Goal: Information Seeking & Learning: Check status

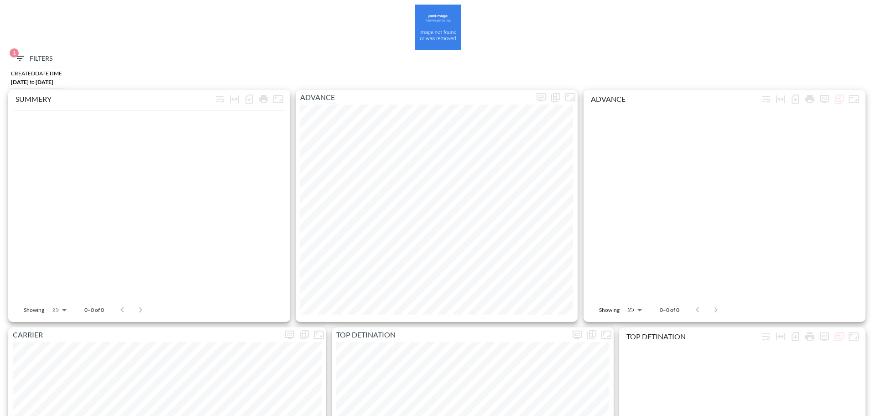
click at [22, 56] on icon "button" at bounding box center [20, 58] width 8 height 5
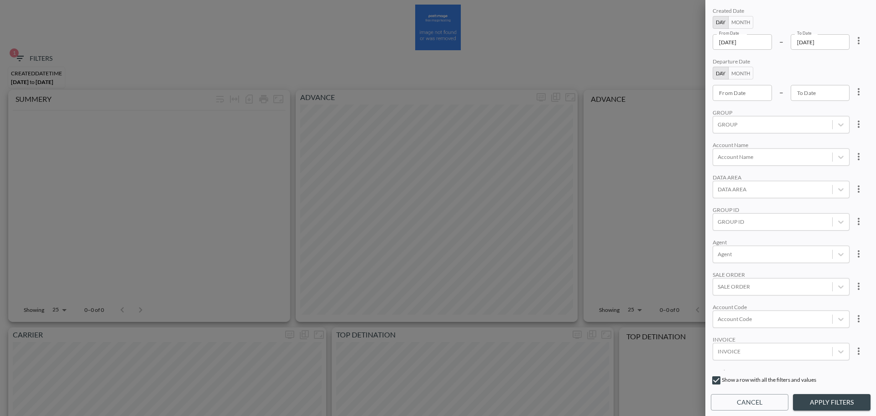
click at [859, 43] on icon "more" at bounding box center [858, 40] width 11 height 11
click at [838, 68] on li "Clear" at bounding box center [825, 61] width 82 height 16
click at [759, 95] on input "From Date" at bounding box center [741, 93] width 59 height 16
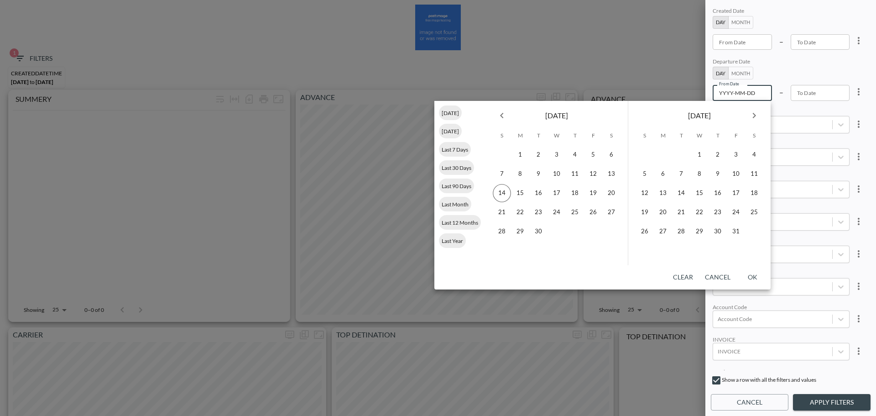
click at [747, 74] on button "Month" at bounding box center [740, 73] width 25 height 13
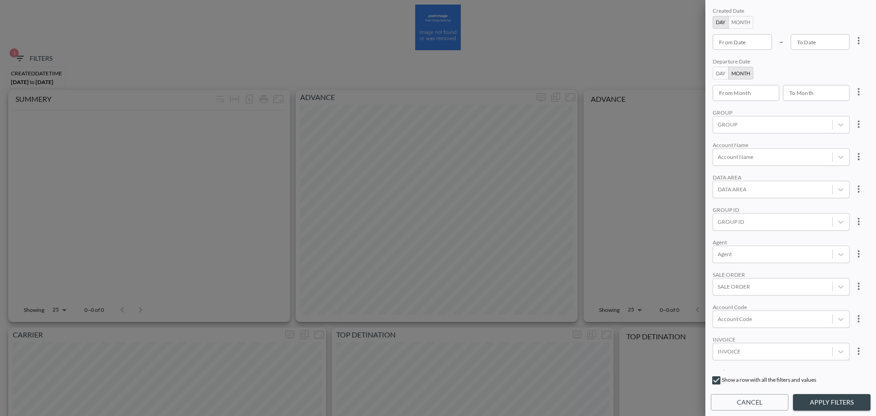
type input "YYYY-MM"
click at [749, 91] on input "YYYY-MM" at bounding box center [742, 93] width 60 height 16
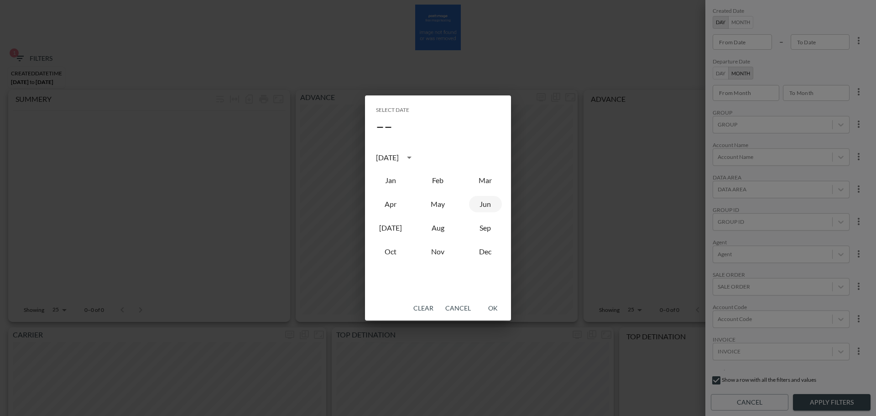
click at [477, 208] on button "Jun" at bounding box center [485, 204] width 33 height 16
click at [489, 225] on button "Sep" at bounding box center [485, 227] width 33 height 16
click at [481, 213] on div "Jun" at bounding box center [485, 204] width 47 height 24
click at [483, 210] on button "Jun" at bounding box center [485, 204] width 33 height 16
type input "2025-06"
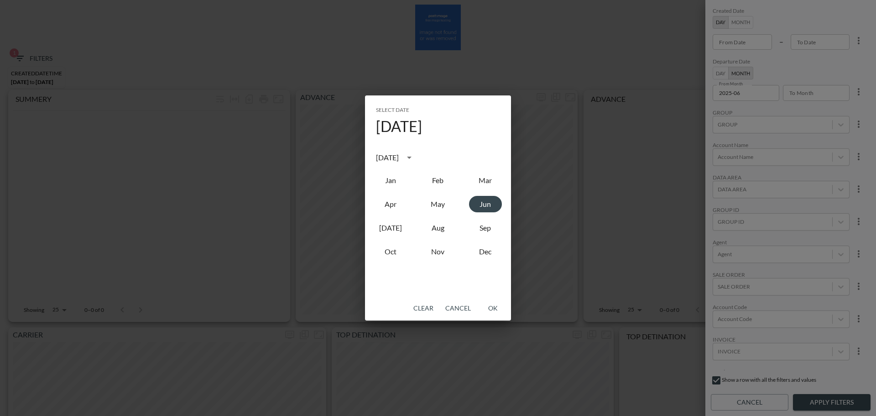
click at [492, 304] on button "OK" at bounding box center [492, 308] width 29 height 17
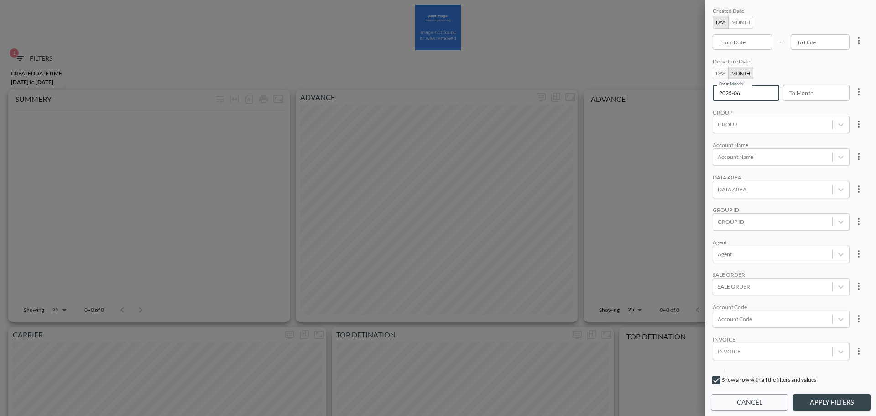
click at [834, 90] on input "To Month" at bounding box center [813, 93] width 60 height 16
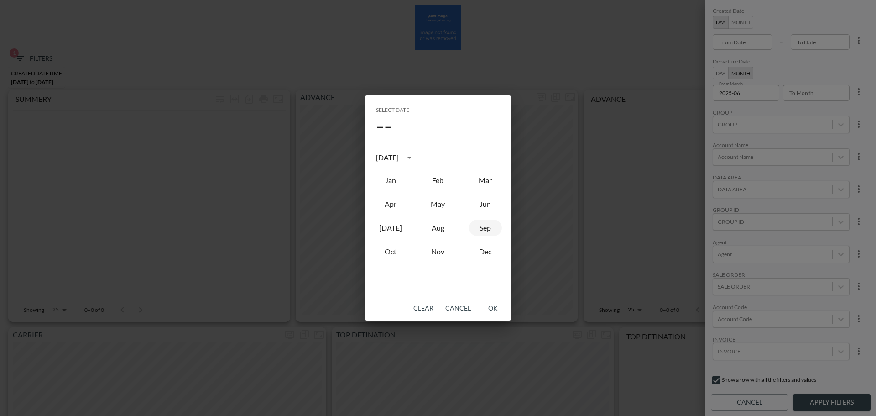
click at [497, 226] on button "Sep" at bounding box center [485, 227] width 33 height 16
type input "2025-09"
click at [491, 304] on button "OK" at bounding box center [492, 308] width 29 height 17
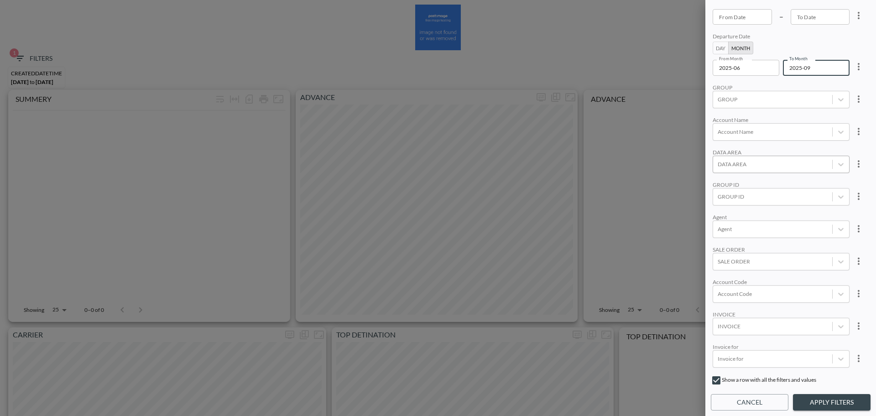
scroll to position [91, 0]
click at [766, 134] on div at bounding box center [773, 130] width 110 height 9
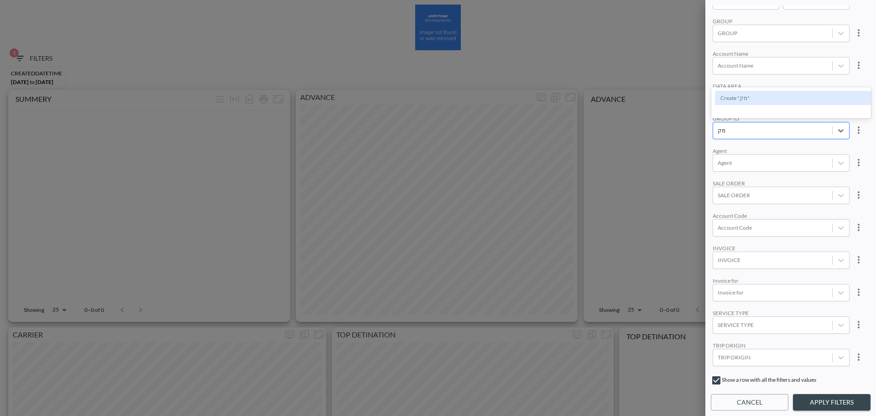
type input "מ"
click at [716, 71] on input "NETAFIM" at bounding box center [719, 69] width 19 height 19
type input "NET"
click at [823, 396] on button "Apply Filters" at bounding box center [832, 402] width 78 height 17
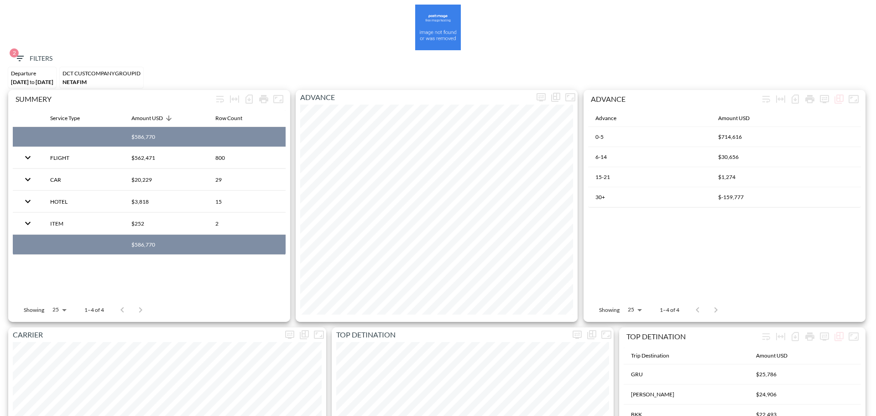
click at [31, 49] on div at bounding box center [438, 28] width 867 height 46
click at [38, 52] on button "2 Filters" at bounding box center [33, 58] width 46 height 17
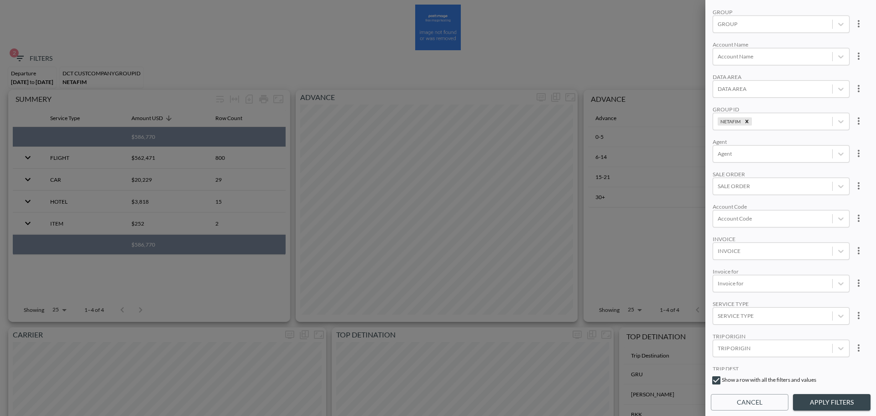
scroll to position [126, 0]
click at [760, 287] on body "BI.P.EYE, Interactive Analytics Dashboards 2 Filters Departure Jun 01, 2025 to …" at bounding box center [438, 208] width 876 height 416
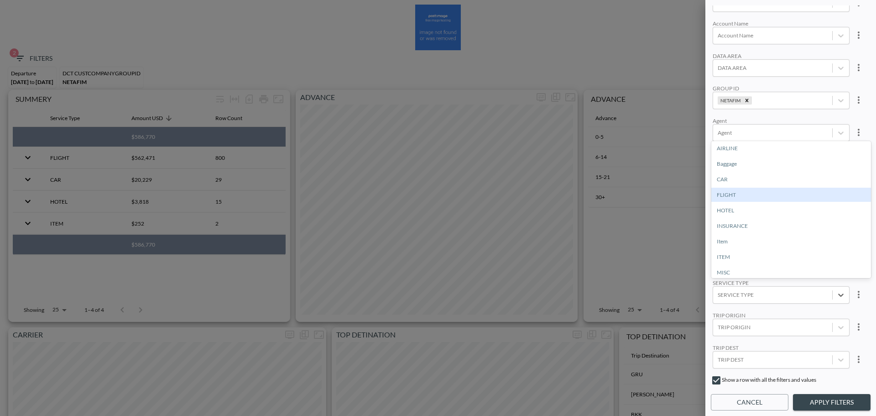
drag, startPoint x: 760, startPoint y: 287, endPoint x: 727, endPoint y: 218, distance: 77.1
click at [735, 198] on div "FLIGHT" at bounding box center [791, 194] width 160 height 14
click at [824, 396] on button "Apply Filters" at bounding box center [832, 402] width 78 height 17
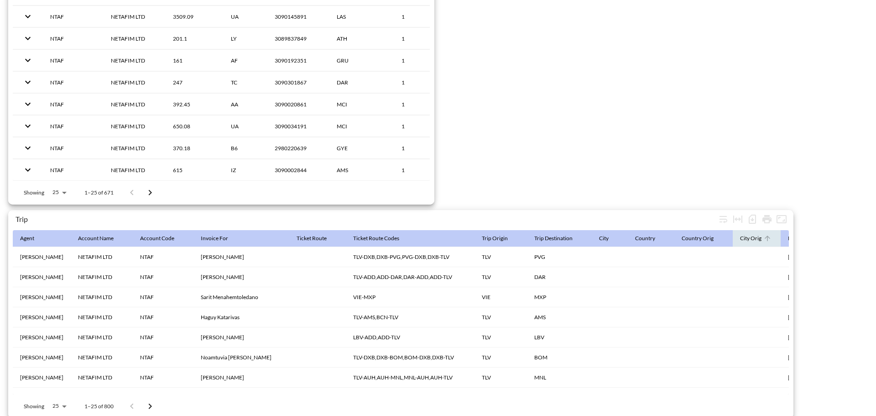
scroll to position [1409, 0]
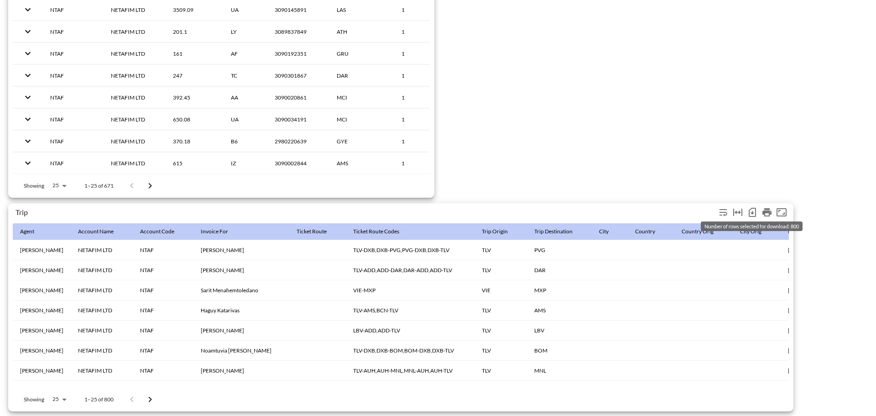
click at [748, 208] on icon "Number of rows selected for download: 800" at bounding box center [752, 212] width 11 height 11
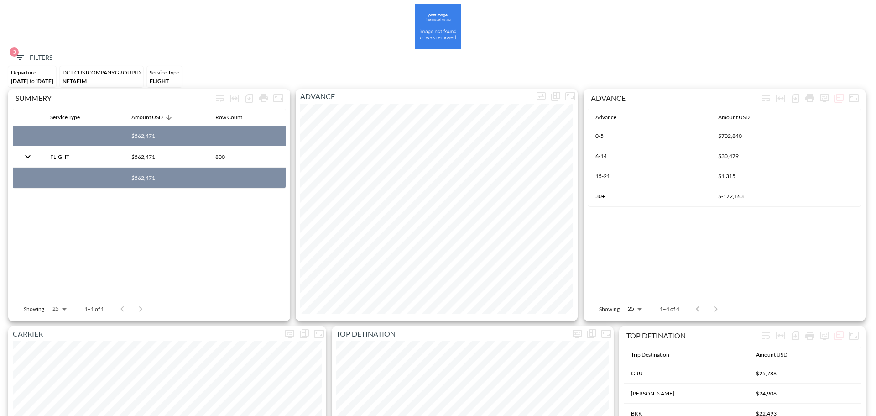
scroll to position [0, 0]
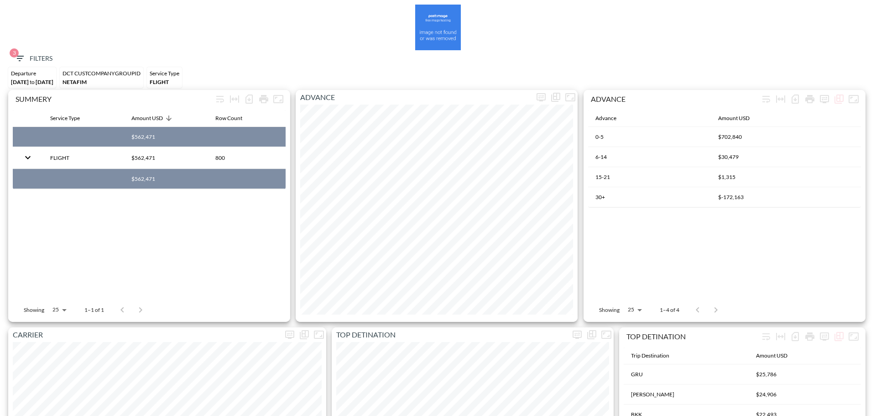
click at [51, 53] on span "3 Filters" at bounding box center [33, 58] width 38 height 11
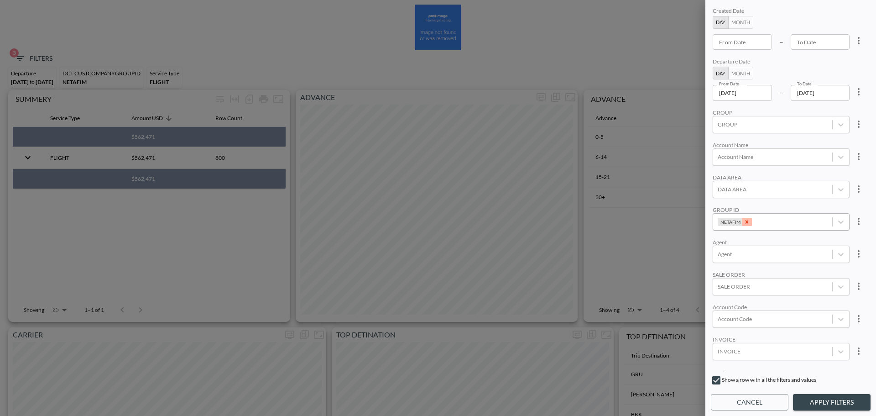
click at [746, 219] on icon "Remove NETAFIM" at bounding box center [747, 221] width 6 height 6
click at [863, 94] on button "more" at bounding box center [858, 92] width 18 height 18
click at [843, 109] on li "Clear" at bounding box center [825, 112] width 82 height 16
click at [749, 28] on button "Month" at bounding box center [740, 22] width 25 height 13
type input "YYYY-MM"
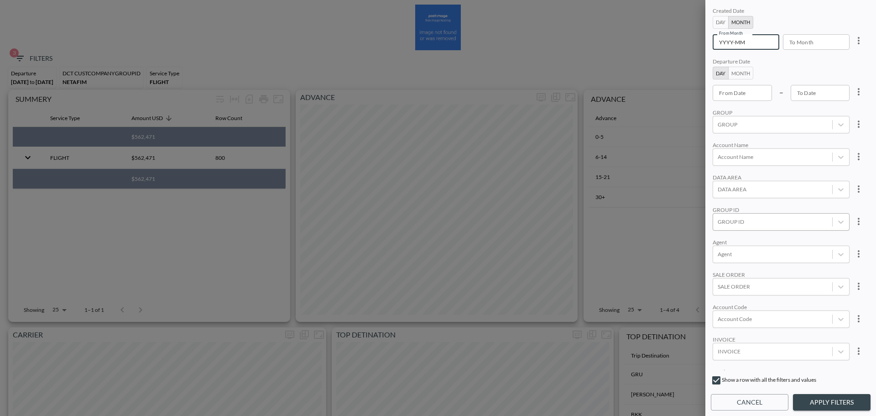
click at [746, 40] on input "YYYY-MM" at bounding box center [742, 42] width 60 height 16
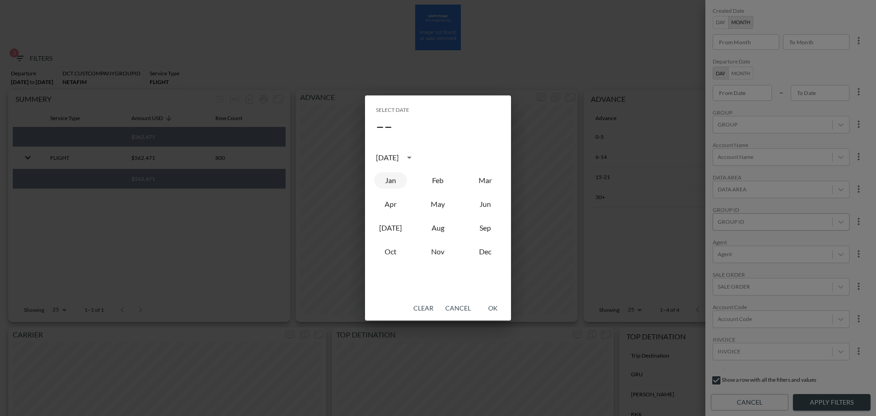
click at [397, 172] on button "Jan" at bounding box center [390, 180] width 33 height 16
type input "2025-01"
click at [494, 306] on button "OK" at bounding box center [492, 308] width 29 height 17
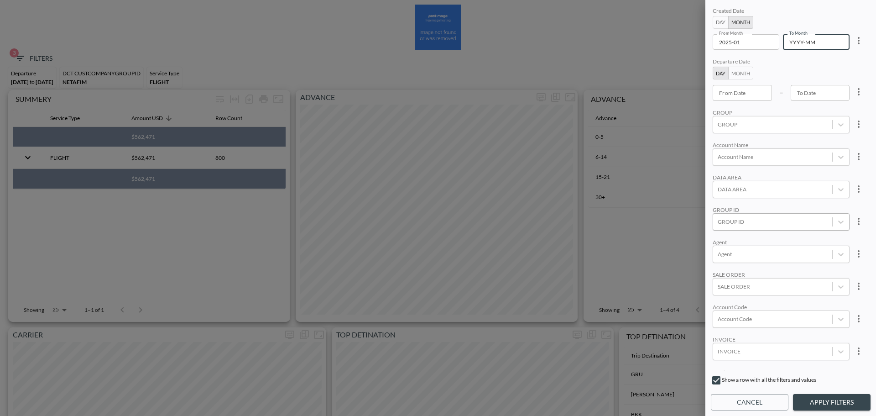
type input "YYYY-MM"
click at [822, 45] on input "YYYY-MM" at bounding box center [813, 42] width 60 height 16
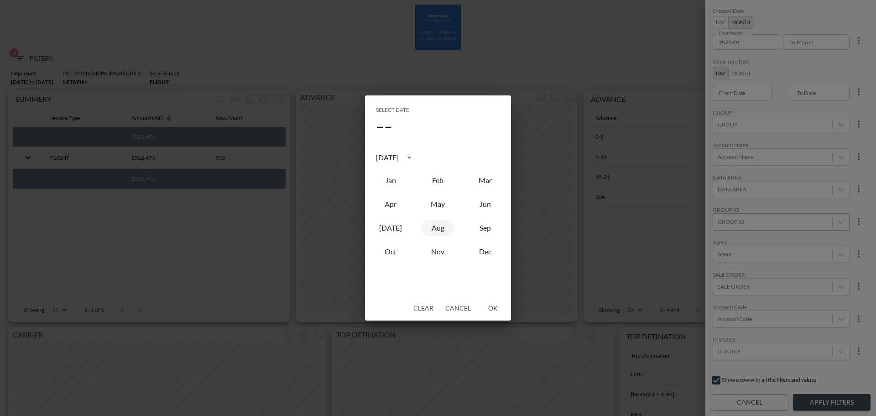
click at [444, 229] on button "Aug" at bounding box center [437, 227] width 33 height 16
type input "2025-08"
click at [494, 310] on button "OK" at bounding box center [492, 308] width 29 height 17
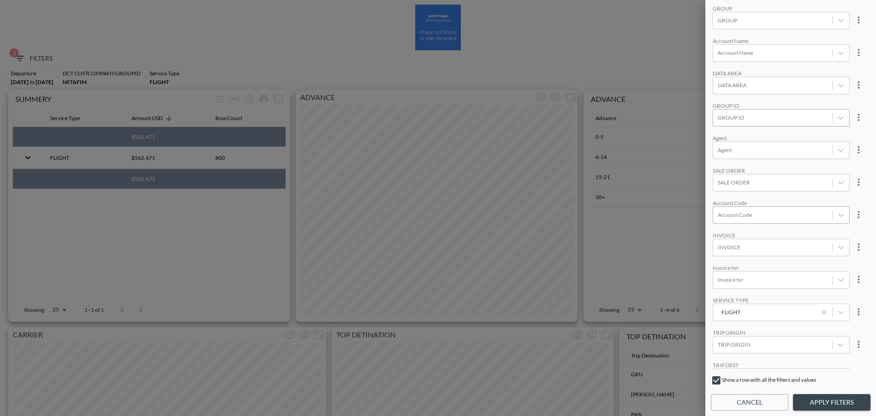
scroll to position [126, 0]
click at [764, 96] on div at bounding box center [773, 100] width 110 height 9
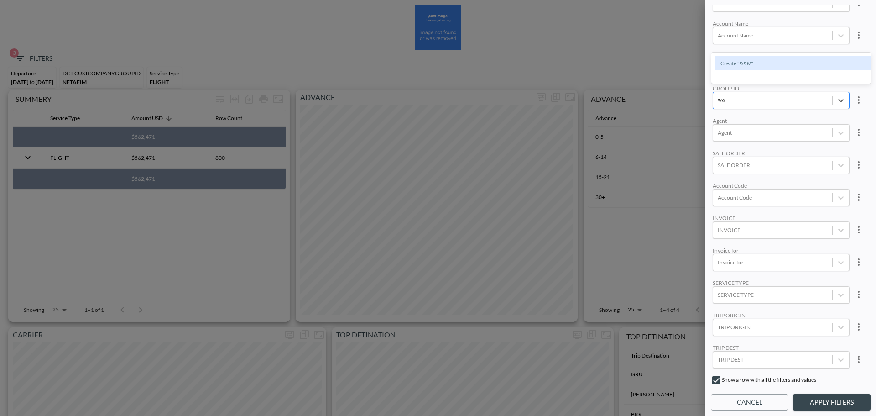
type input "ש"
click at [723, 47] on input "APPSFLYER" at bounding box center [719, 50] width 19 height 19
type input "APPS"
click at [816, 20] on div "Account Name" at bounding box center [780, 23] width 137 height 7
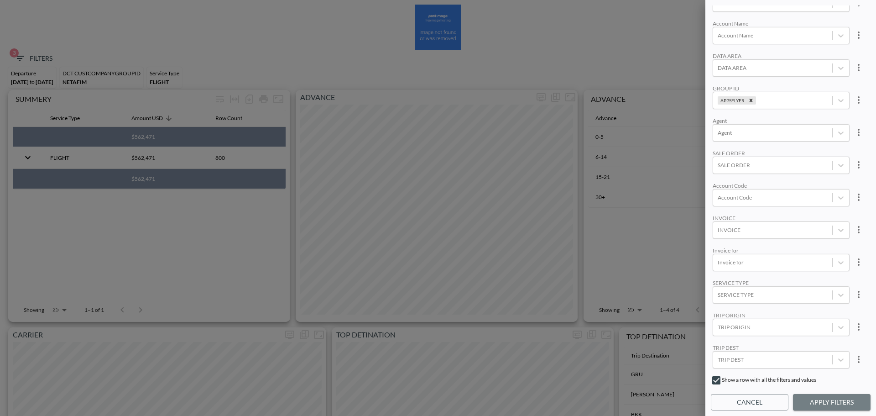
drag, startPoint x: 845, startPoint y: 402, endPoint x: 851, endPoint y: 364, distance: 38.4
click at [845, 401] on button "Apply Filters" at bounding box center [832, 402] width 78 height 17
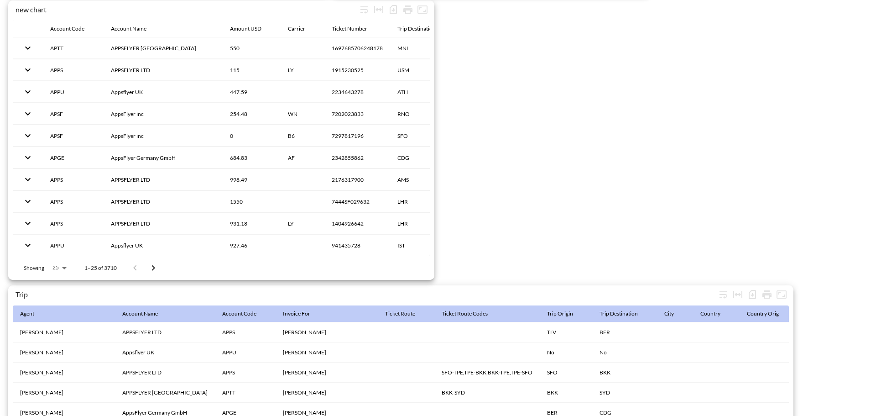
scroll to position [1409, 0]
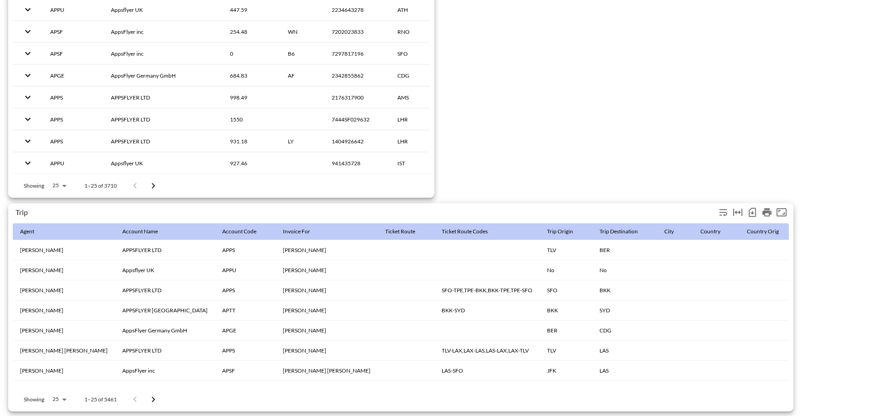
click at [753, 211] on icon "Number of rows selected for download: 5461" at bounding box center [752, 213] width 4 height 4
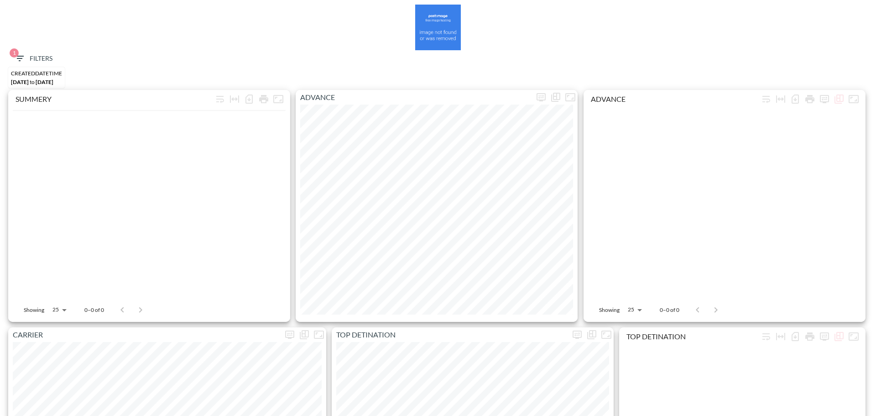
click at [47, 52] on button "1 Filters" at bounding box center [33, 58] width 46 height 17
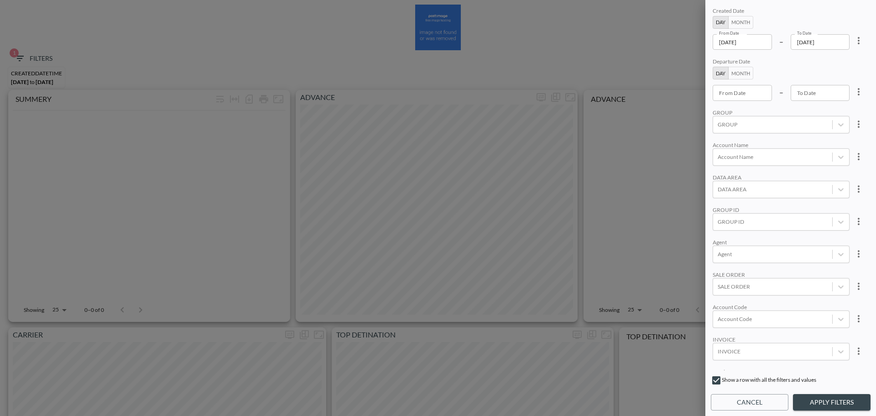
click at [860, 44] on icon "more" at bounding box center [858, 40] width 11 height 11
click at [832, 73] on ul "Clear" at bounding box center [825, 62] width 82 height 24
drag, startPoint x: 831, startPoint y: 67, endPoint x: 779, endPoint y: 59, distance: 53.0
click at [831, 67] on li "Clear" at bounding box center [825, 61] width 82 height 16
type input "YYYY-MM-DD"
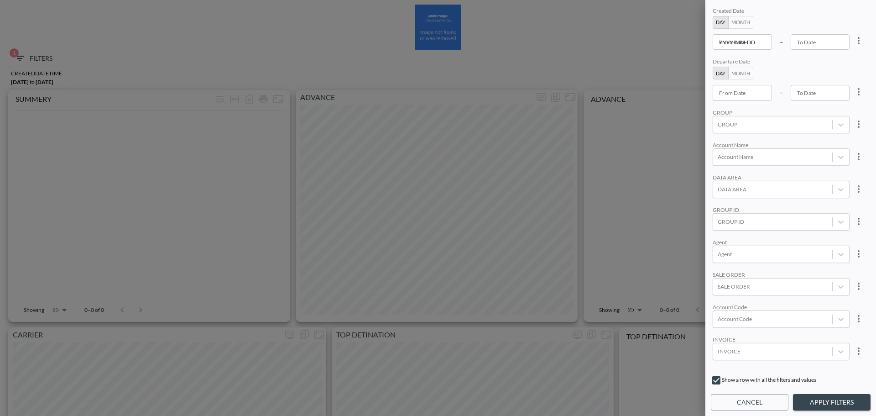
click at [743, 44] on input "YYYY-MM-DD" at bounding box center [741, 42] width 59 height 16
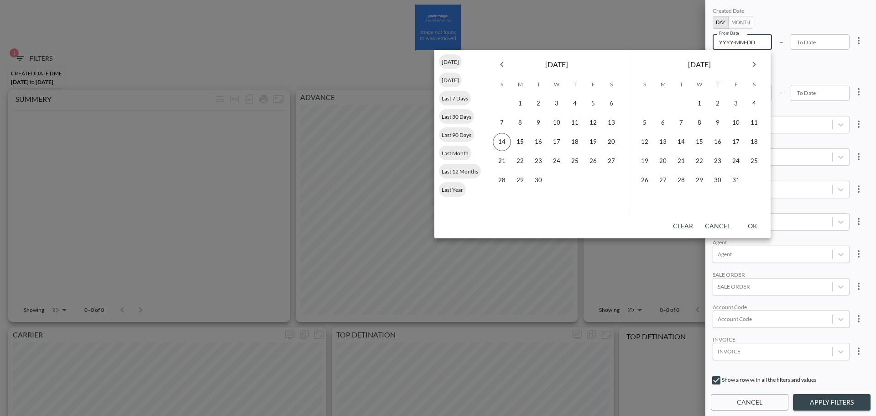
click at [736, 21] on button "Month" at bounding box center [740, 22] width 25 height 13
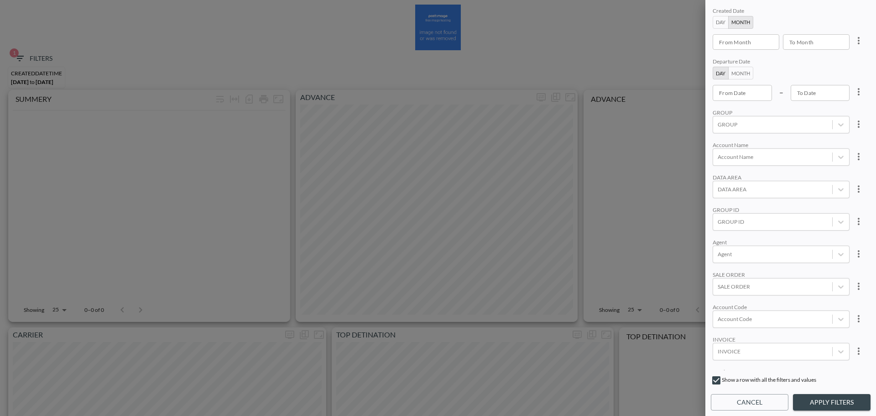
type input "YYYY-MM"
click at [744, 43] on input "YYYY-MM" at bounding box center [742, 42] width 60 height 16
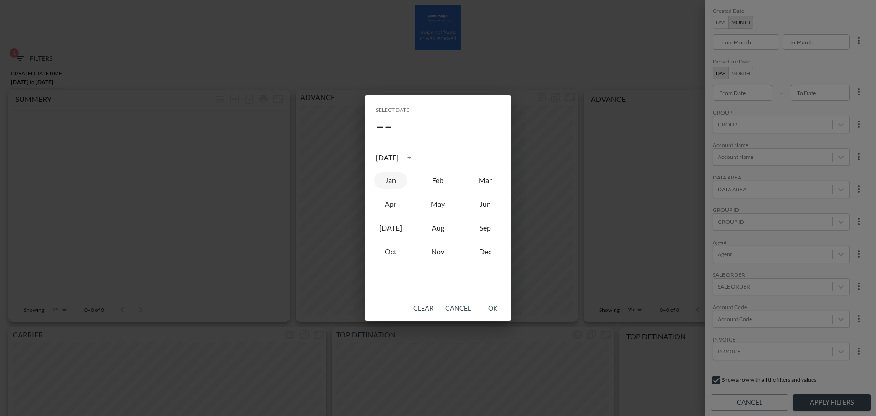
click at [389, 177] on button "Jan" at bounding box center [390, 180] width 33 height 16
type input "2025-01"
click at [499, 305] on button "OK" at bounding box center [492, 308] width 29 height 17
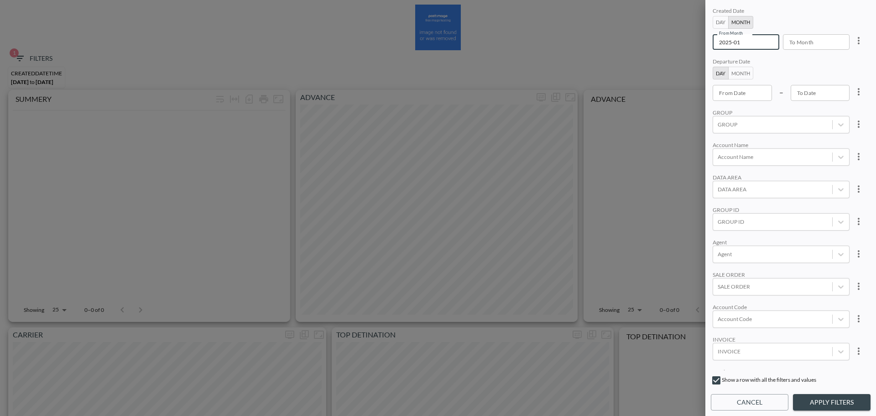
click at [810, 46] on div "To Month To Month" at bounding box center [816, 42] width 67 height 16
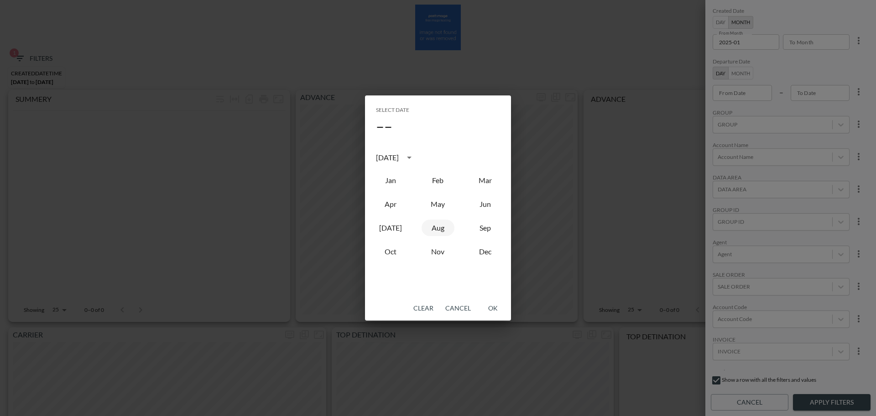
click at [446, 224] on button "Aug" at bounding box center [437, 227] width 33 height 16
type input "2025-08"
click at [492, 310] on button "OK" at bounding box center [492, 308] width 29 height 17
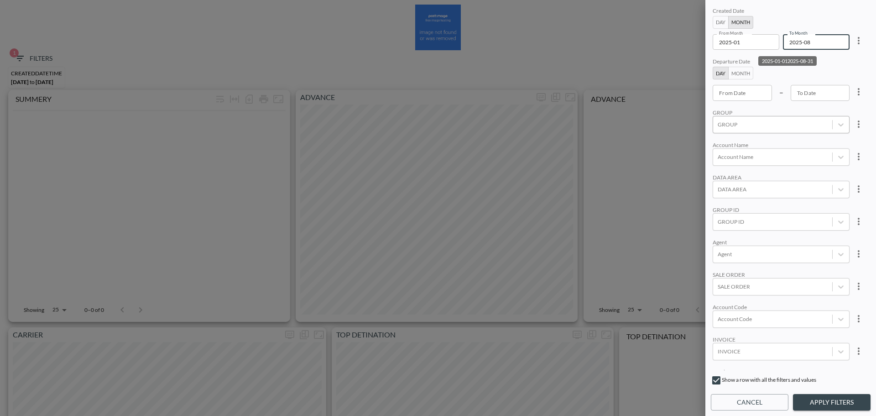
click at [763, 122] on div at bounding box center [773, 124] width 110 height 9
click at [720, 155] on input "GOV" at bounding box center [719, 149] width 19 height 19
click at [781, 109] on div "GROUP" at bounding box center [780, 112] width 137 height 7
click at [831, 397] on button "Apply Filters" at bounding box center [832, 402] width 78 height 17
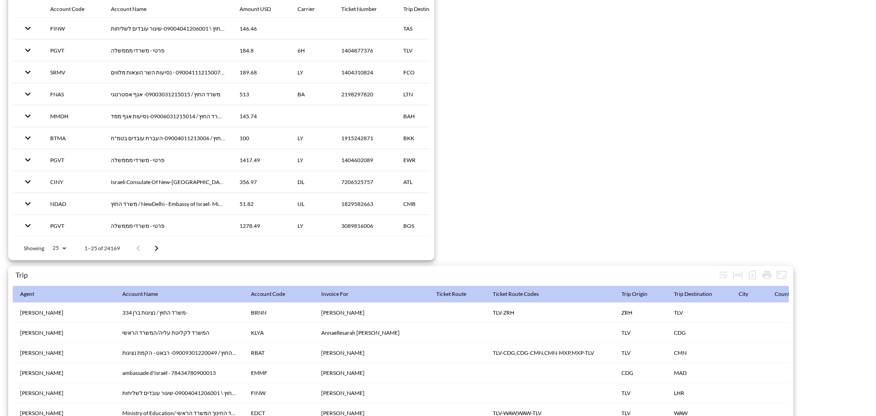
scroll to position [1409, 0]
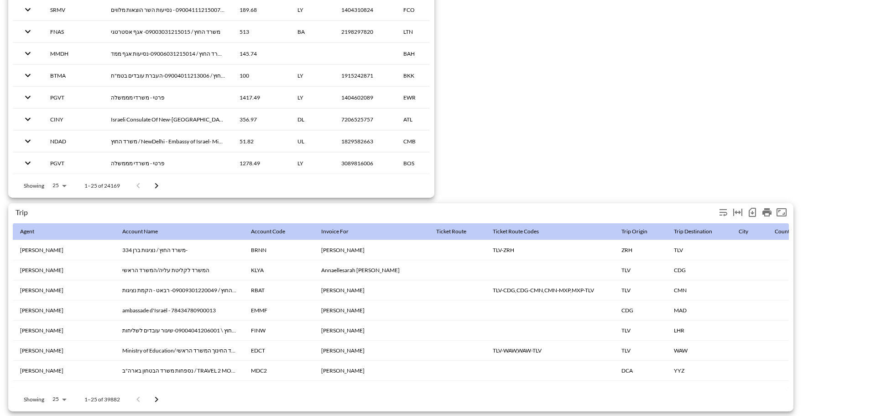
click at [750, 208] on icon "Number of rows selected for download: 39882" at bounding box center [752, 212] width 7 height 9
click at [755, 208] on icon "Number of rows selected for download: 39882" at bounding box center [752, 212] width 7 height 9
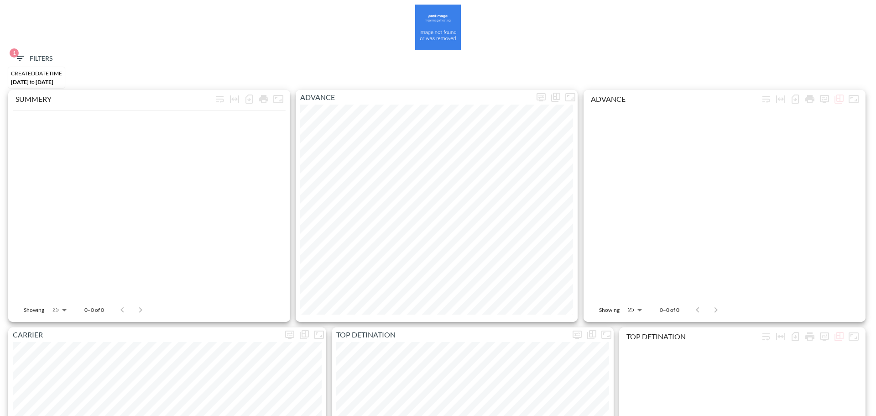
click at [27, 58] on span "1 Filters" at bounding box center [33, 58] width 38 height 11
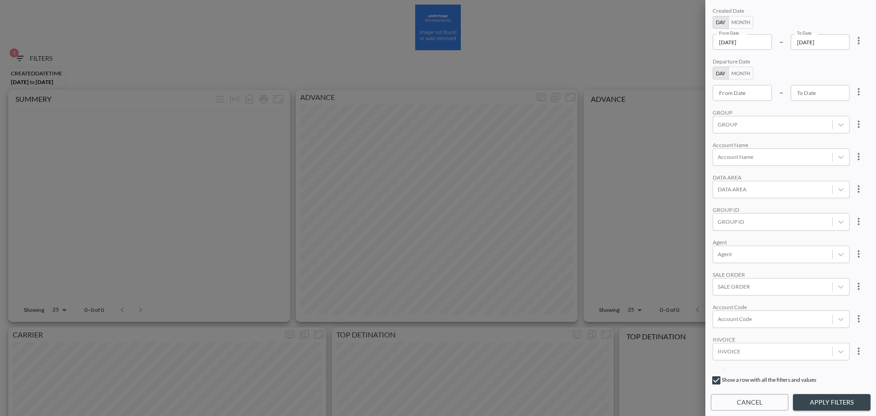
click at [865, 35] on div "2025-09-122025-09-13" at bounding box center [858, 38] width 18 height 24
click at [861, 36] on icon "more" at bounding box center [858, 40] width 11 height 11
click at [843, 55] on li "Clear" at bounding box center [825, 61] width 82 height 16
click at [757, 43] on input "From Date" at bounding box center [741, 42] width 59 height 16
type input "YYYY-MM-DD"
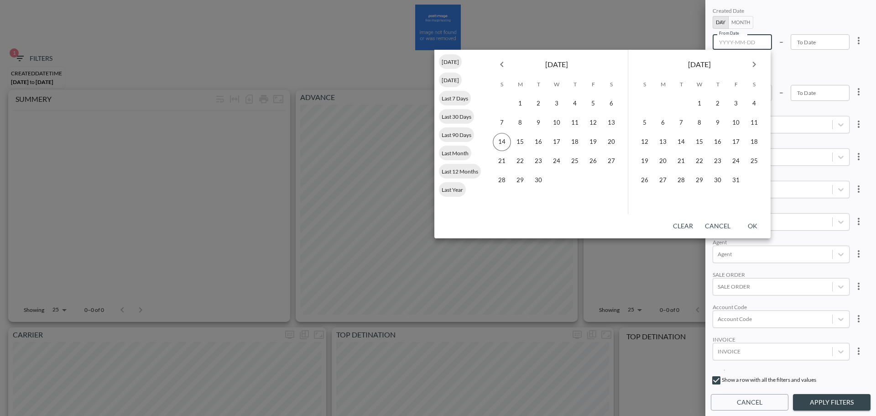
click at [498, 62] on icon "Previous month" at bounding box center [501, 64] width 11 height 11
click at [593, 144] on button "15" at bounding box center [593, 142] width 18 height 18
type input "2025-08-15"
click at [645, 140] on button "14" at bounding box center [644, 142] width 18 height 18
type input "2025-09-14"
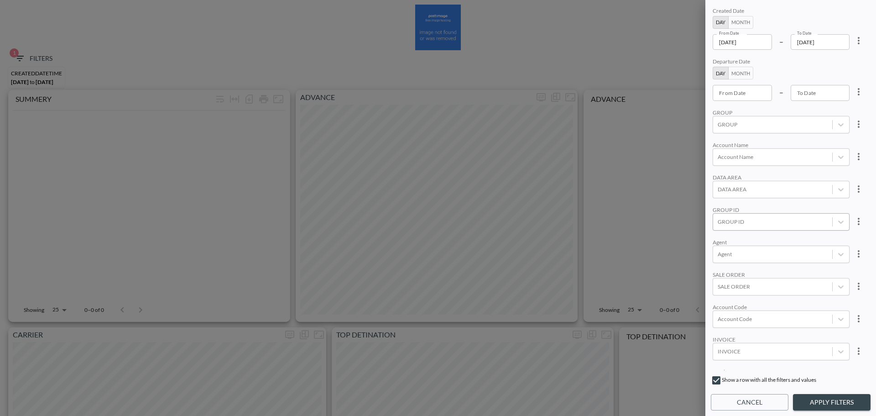
click at [757, 218] on div at bounding box center [773, 221] width 110 height 9
click at [746, 281] on div "Account Code" at bounding box center [780, 273] width 137 height 17
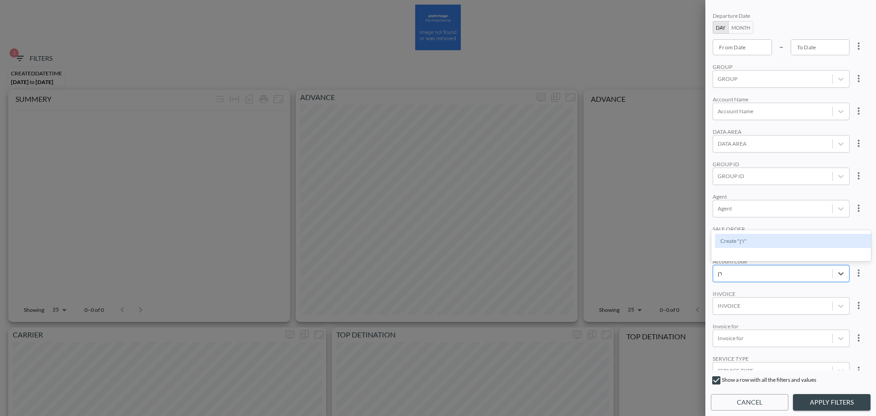
type input "ר"
click at [723, 244] on input "RIKI" at bounding box center [719, 243] width 19 height 19
type input "RIKI"
click at [781, 198] on div "Agent" at bounding box center [780, 196] width 137 height 7
click at [835, 408] on button "Apply Filters" at bounding box center [832, 402] width 78 height 17
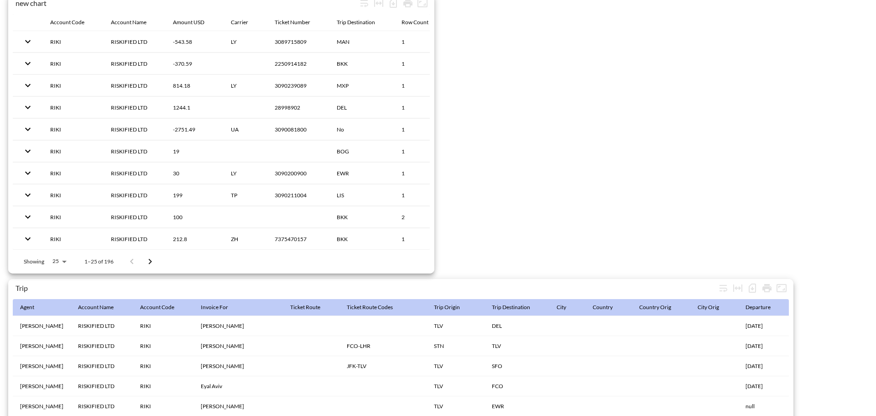
scroll to position [1409, 0]
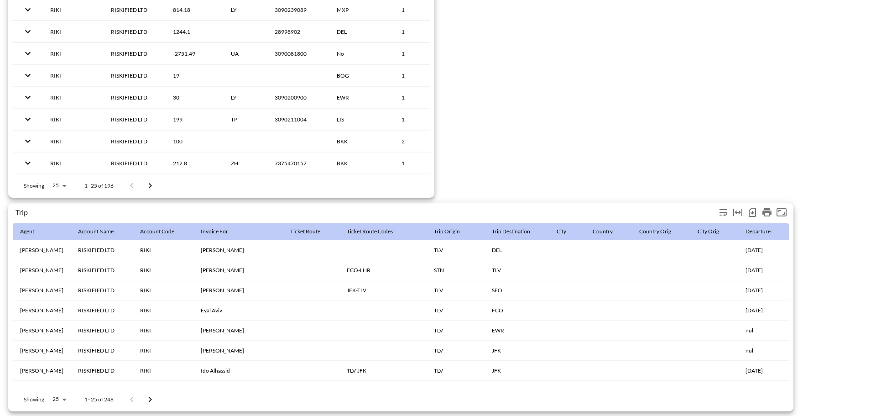
click at [752, 207] on icon "Number of rows selected for download: 248" at bounding box center [752, 212] width 11 height 11
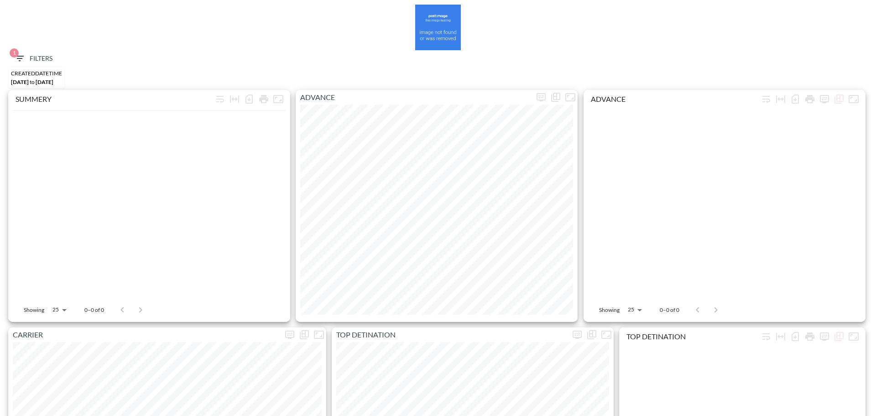
click at [21, 58] on icon "button" at bounding box center [20, 58] width 8 height 5
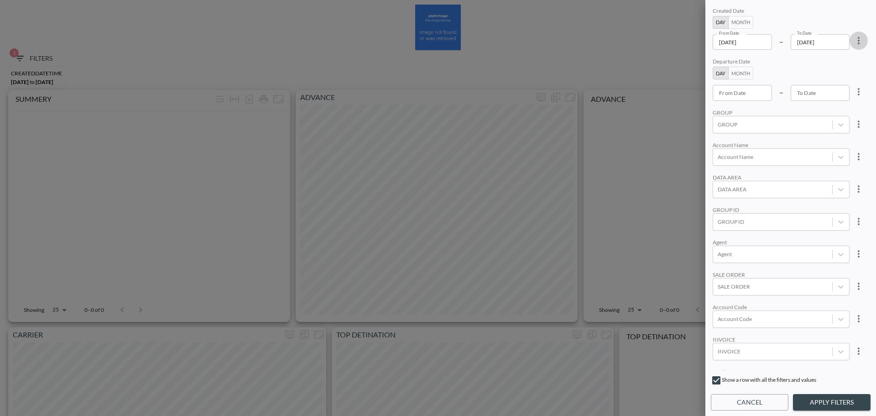
click at [855, 42] on icon "more" at bounding box center [858, 40] width 11 height 11
click at [818, 58] on span "Clear" at bounding box center [813, 61] width 22 height 11
click at [746, 345] on body "BI.P.EYE, Interactive Analytics Dashboards 1 Filters CREATEDDATETIME Sep 12, 20…" at bounding box center [438, 208] width 876 height 416
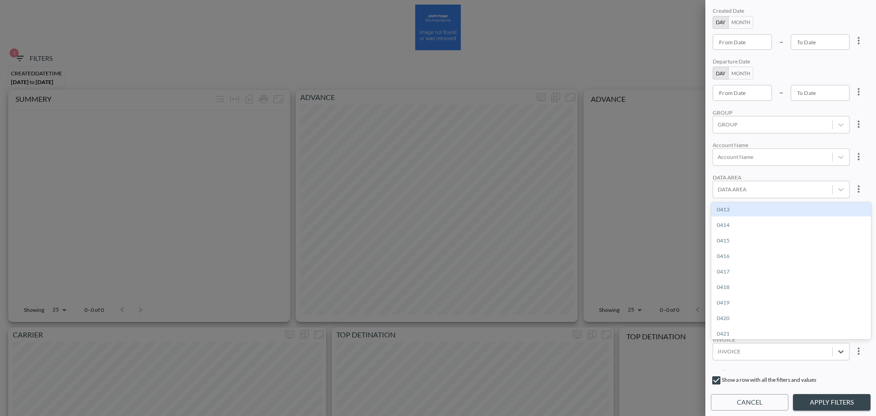
paste input "INVC000961617"
type input "INVC000961617"
click at [761, 207] on div "Create "INVC000961617"" at bounding box center [791, 209] width 160 height 14
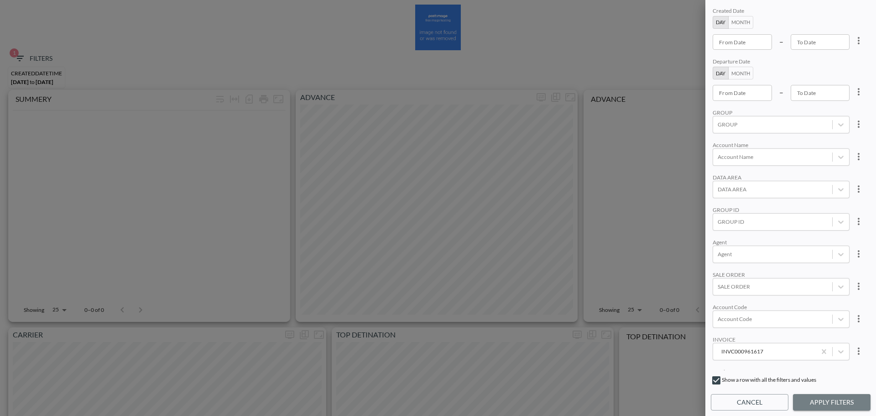
click at [817, 400] on button "Apply Filters" at bounding box center [832, 402] width 78 height 17
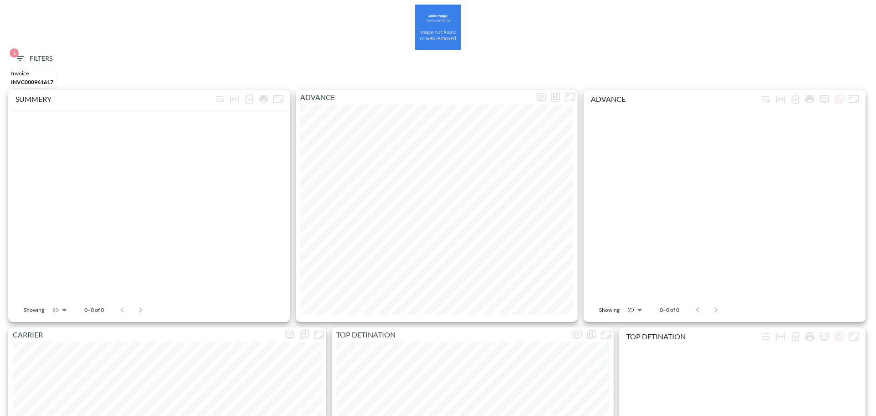
click at [33, 54] on span "1 Filters" at bounding box center [33, 58] width 38 height 11
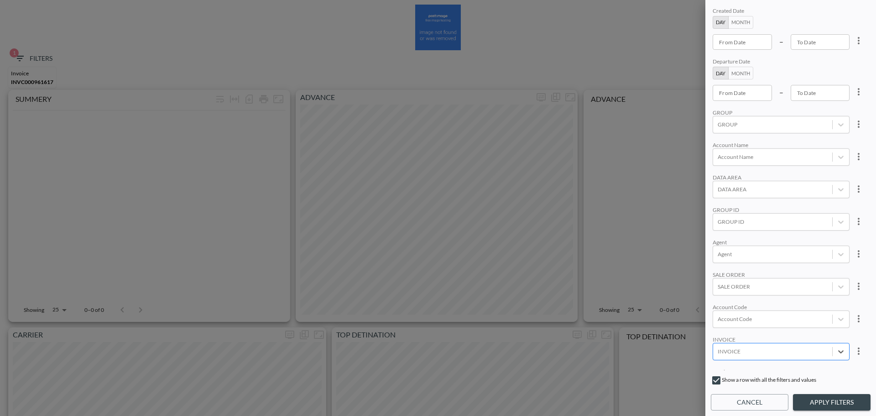
click at [814, 354] on div at bounding box center [773, 351] width 110 height 9
paste input "INVC000961992"
type input "INVC000961992"
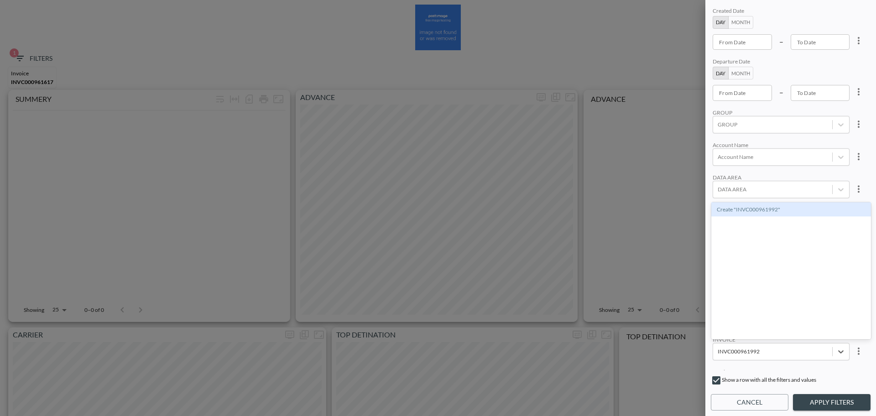
drag, startPoint x: 762, startPoint y: 209, endPoint x: 813, endPoint y: 328, distance: 129.3
click at [762, 209] on div "Create "INVC000961992"" at bounding box center [791, 209] width 160 height 14
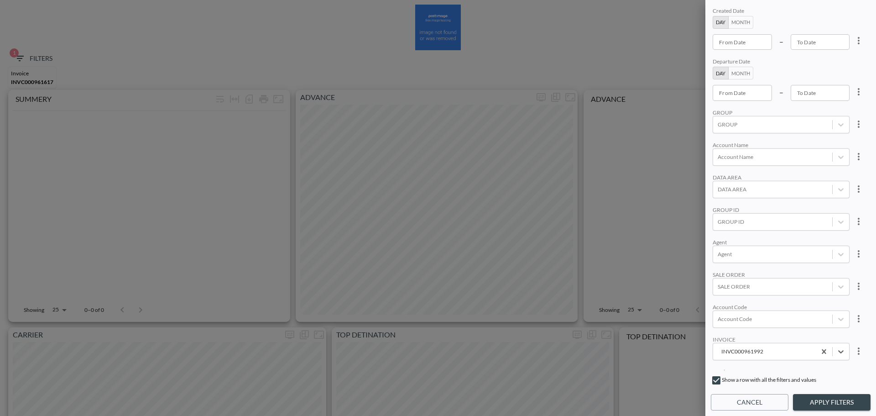
click at [835, 405] on button "Apply Filters" at bounding box center [832, 402] width 78 height 17
